Goal: Find contact information: Find contact information

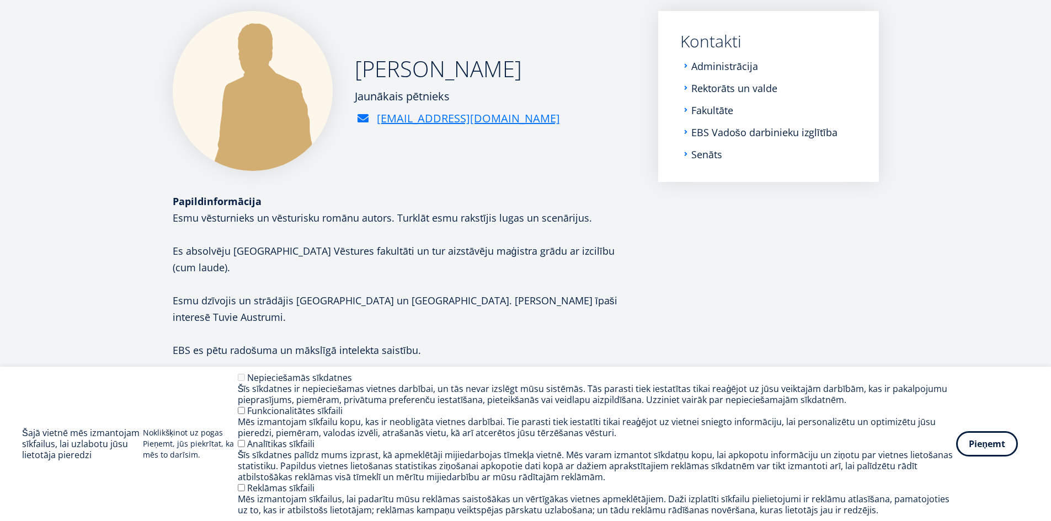
scroll to position [185, 0]
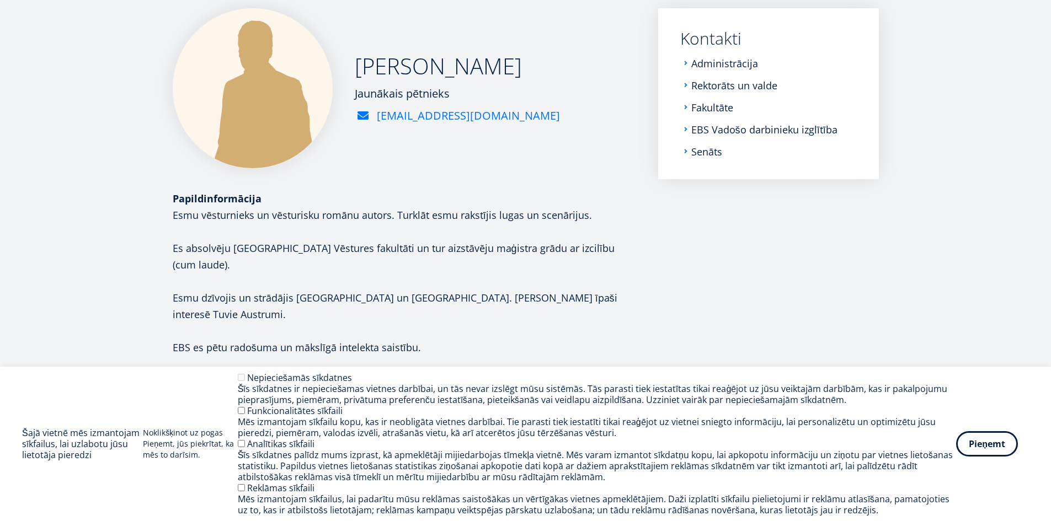
click at [411, 115] on font "[EMAIL_ADDRESS][DOMAIN_NAME]" at bounding box center [468, 115] width 183 height 15
click at [400, 114] on font "[EMAIL_ADDRESS][DOMAIN_NAME]" at bounding box center [468, 115] width 183 height 15
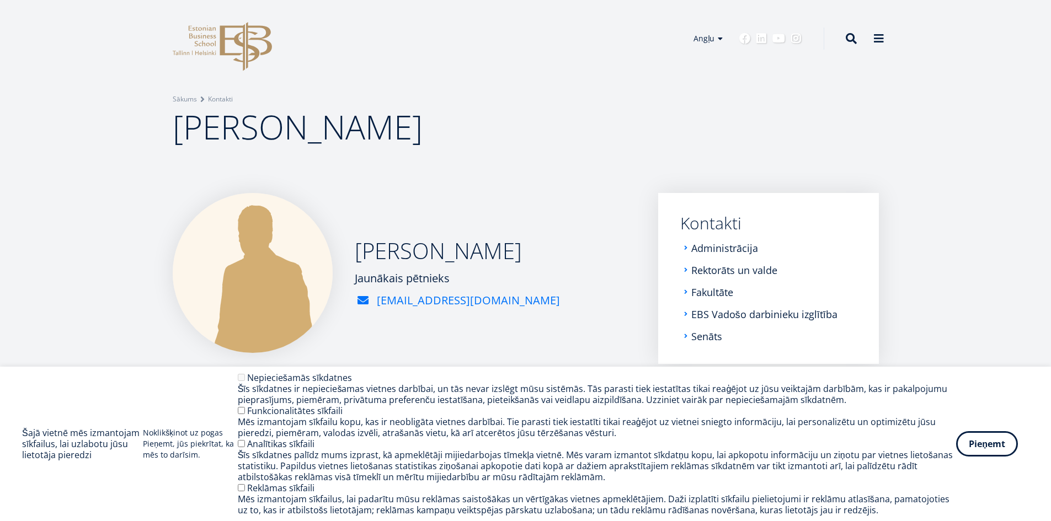
click at [445, 300] on font "[EMAIL_ADDRESS][DOMAIN_NAME]" at bounding box center [468, 300] width 183 height 15
